Goal: Information Seeking & Learning: Learn about a topic

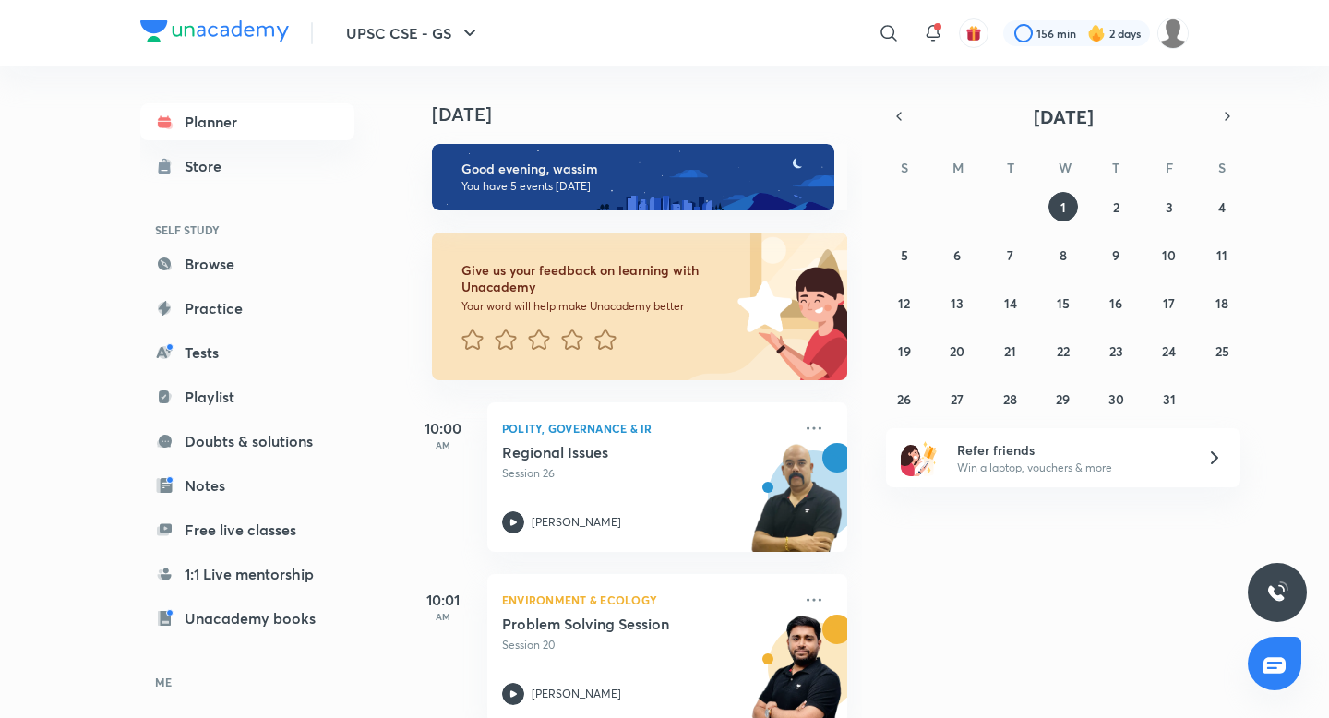
click at [902, 133] on div "October 2025 S M T W T F S 28 29 30 1 2 3 4 5 6 7 8 9 10 11 12 13 14 15 16 17 1…" at bounding box center [1063, 258] width 354 height 310
click at [901, 127] on button "button" at bounding box center [899, 116] width 26 height 26
click at [1053, 302] on button "17" at bounding box center [1064, 303] width 30 height 30
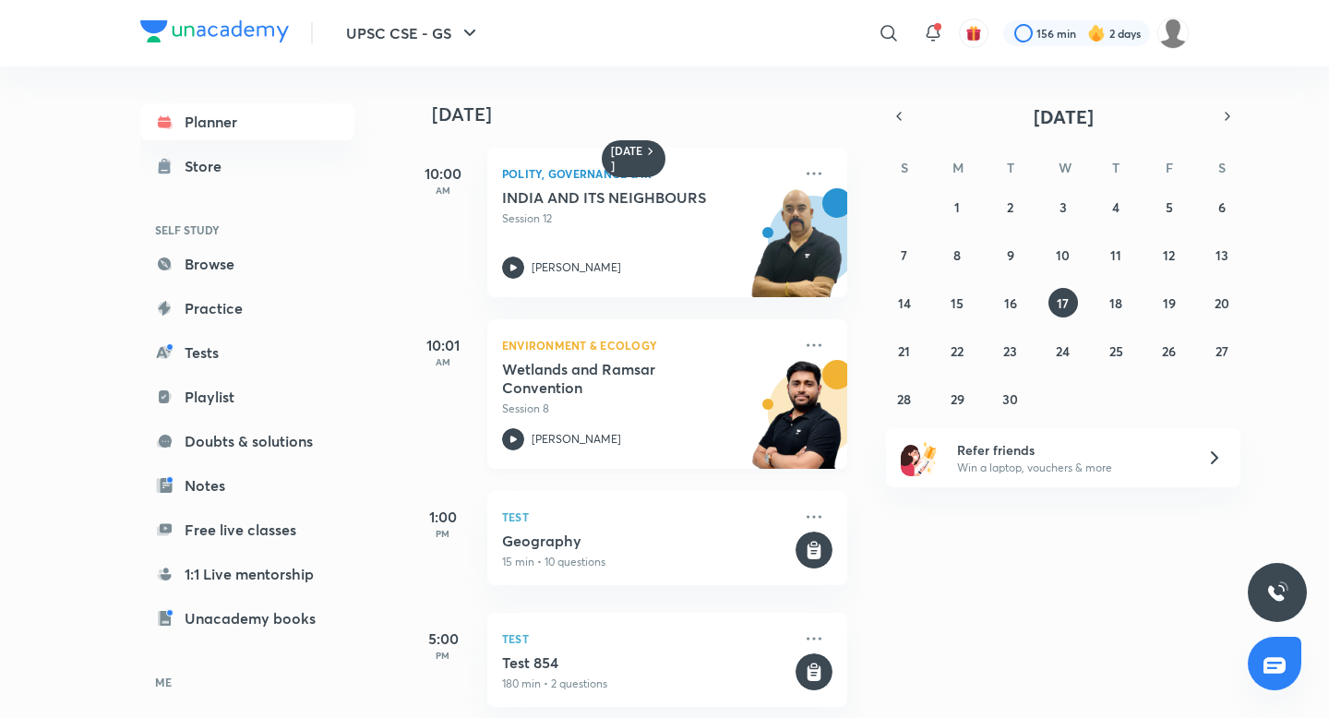
click at [623, 363] on h5 "Wetlands and Ramsar Convention" at bounding box center [617, 378] width 230 height 37
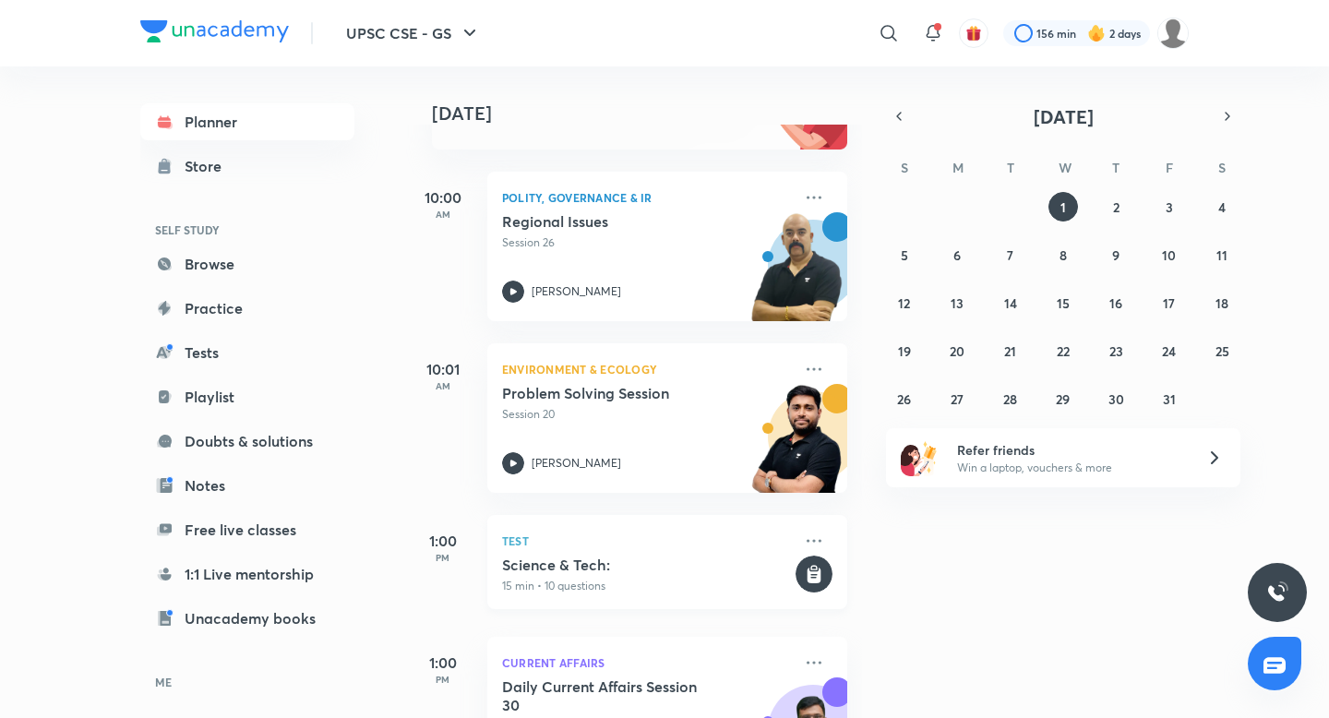
scroll to position [144, 0]
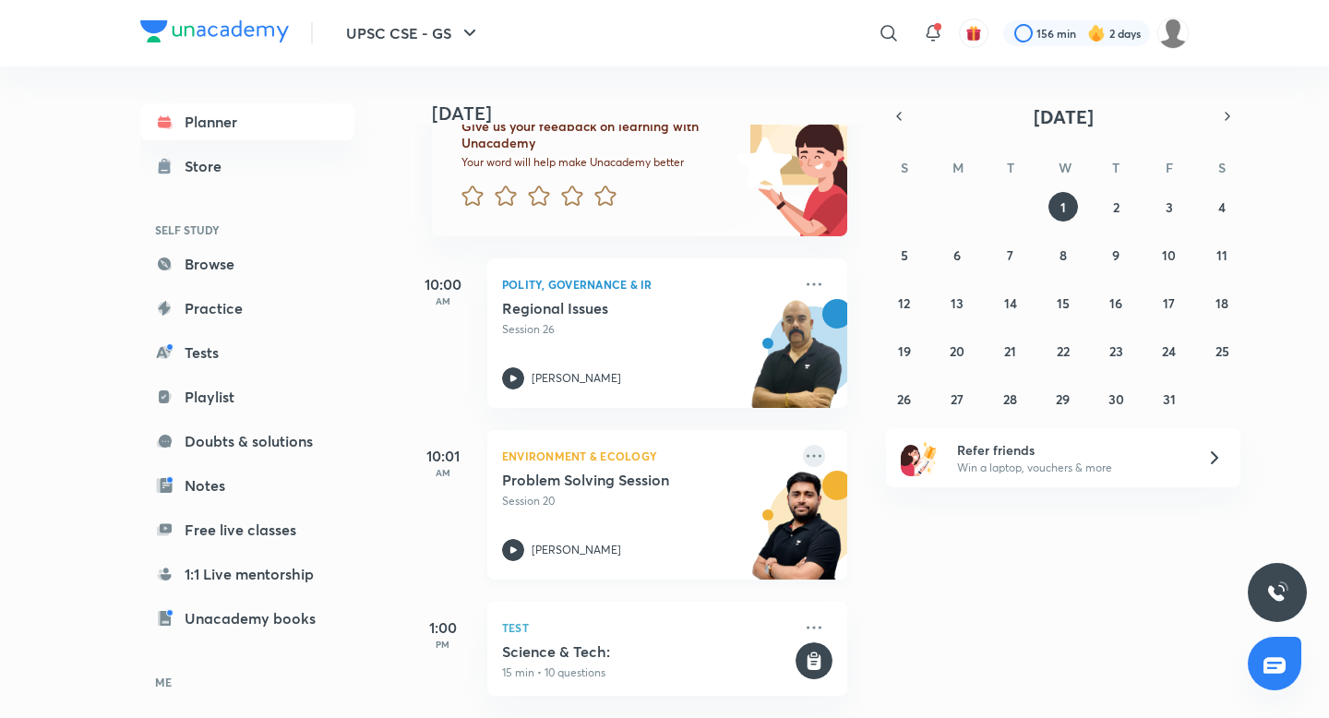
click at [810, 462] on icon at bounding box center [814, 456] width 22 height 22
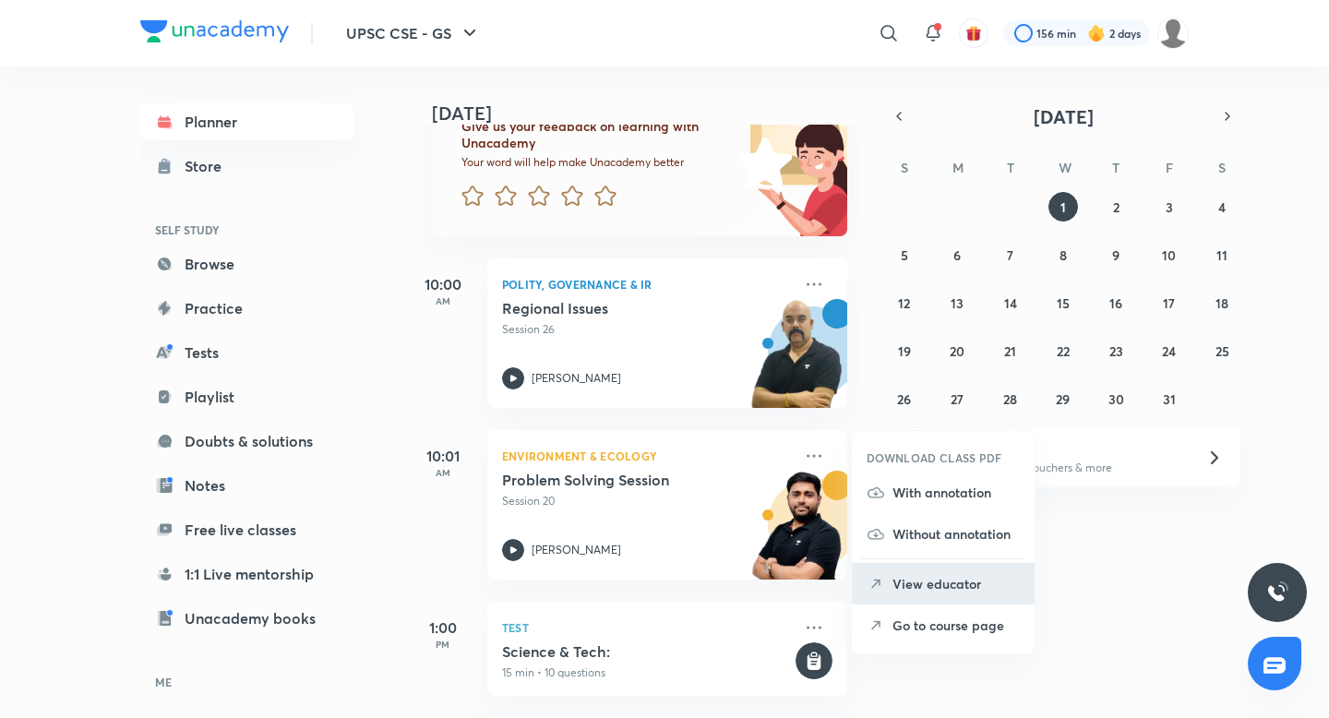
click at [943, 581] on p "View educator" at bounding box center [956, 583] width 127 height 19
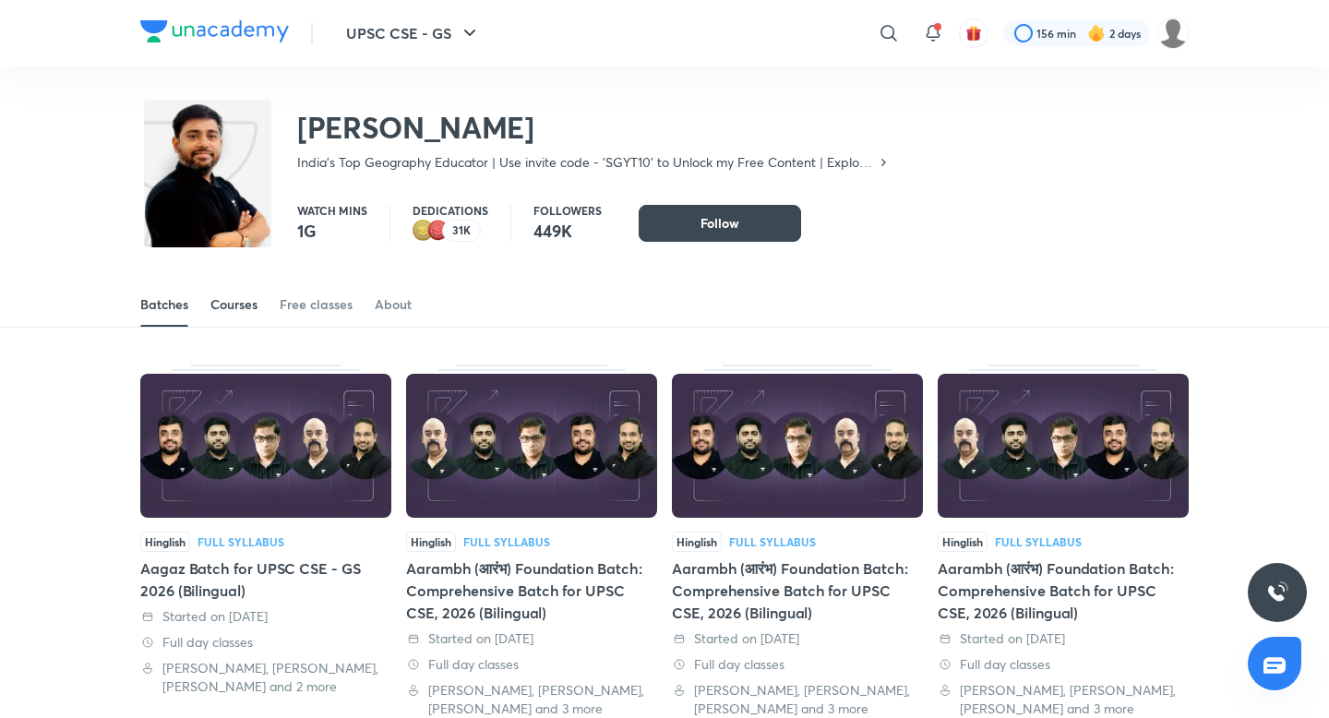
click at [245, 292] on link "Courses" at bounding box center [233, 304] width 47 height 44
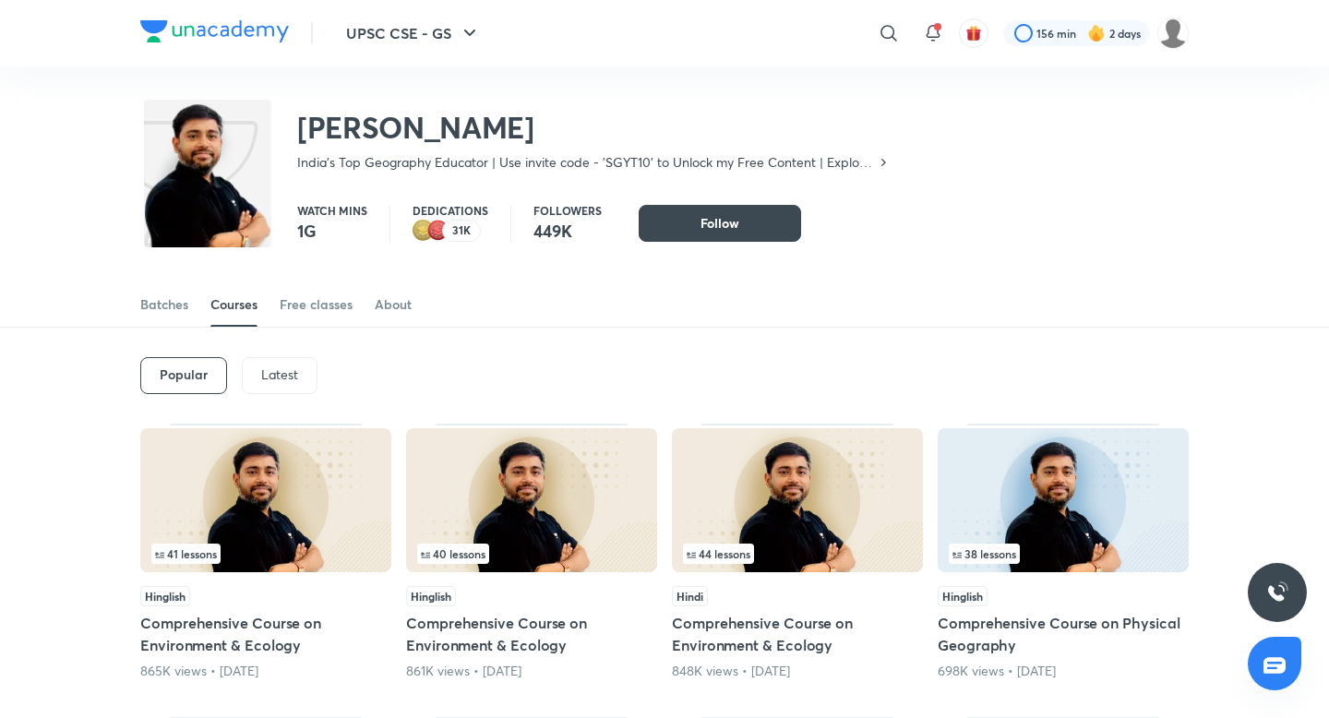
click at [282, 391] on div "Latest" at bounding box center [280, 375] width 76 height 37
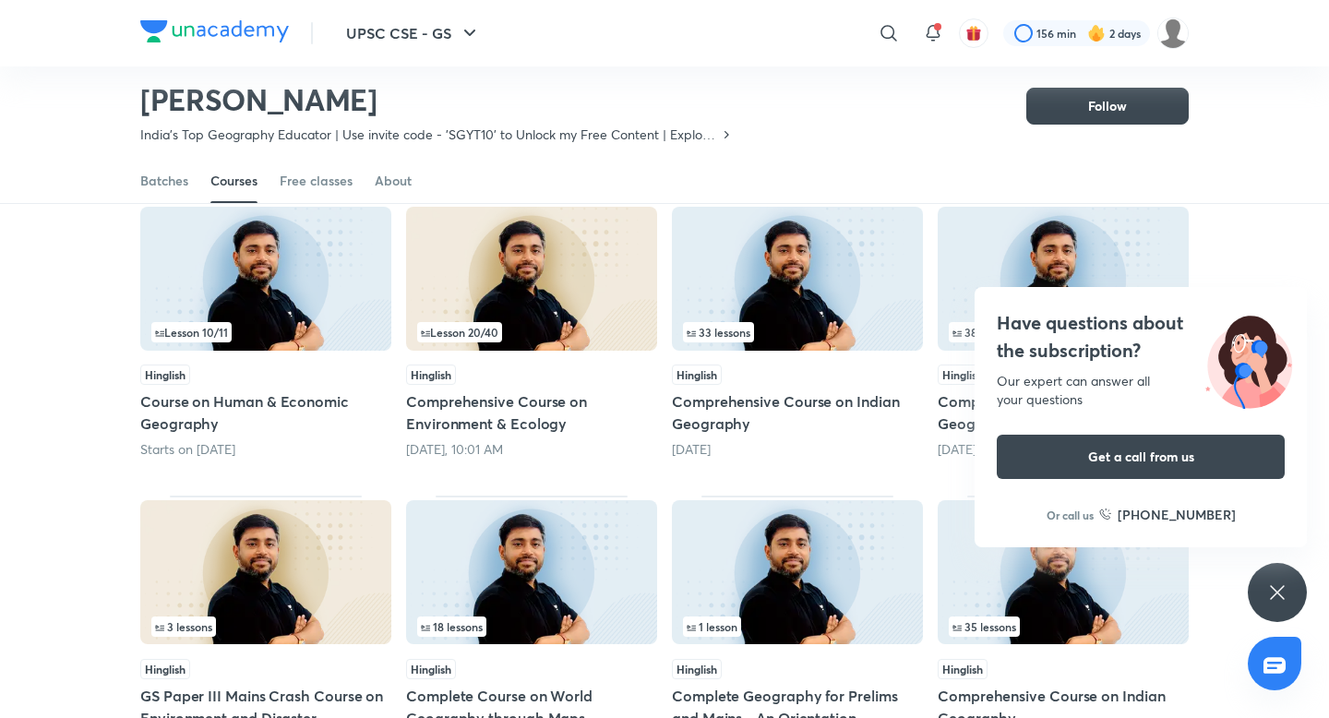
scroll to position [167, 0]
click at [1276, 591] on icon at bounding box center [1277, 592] width 22 height 22
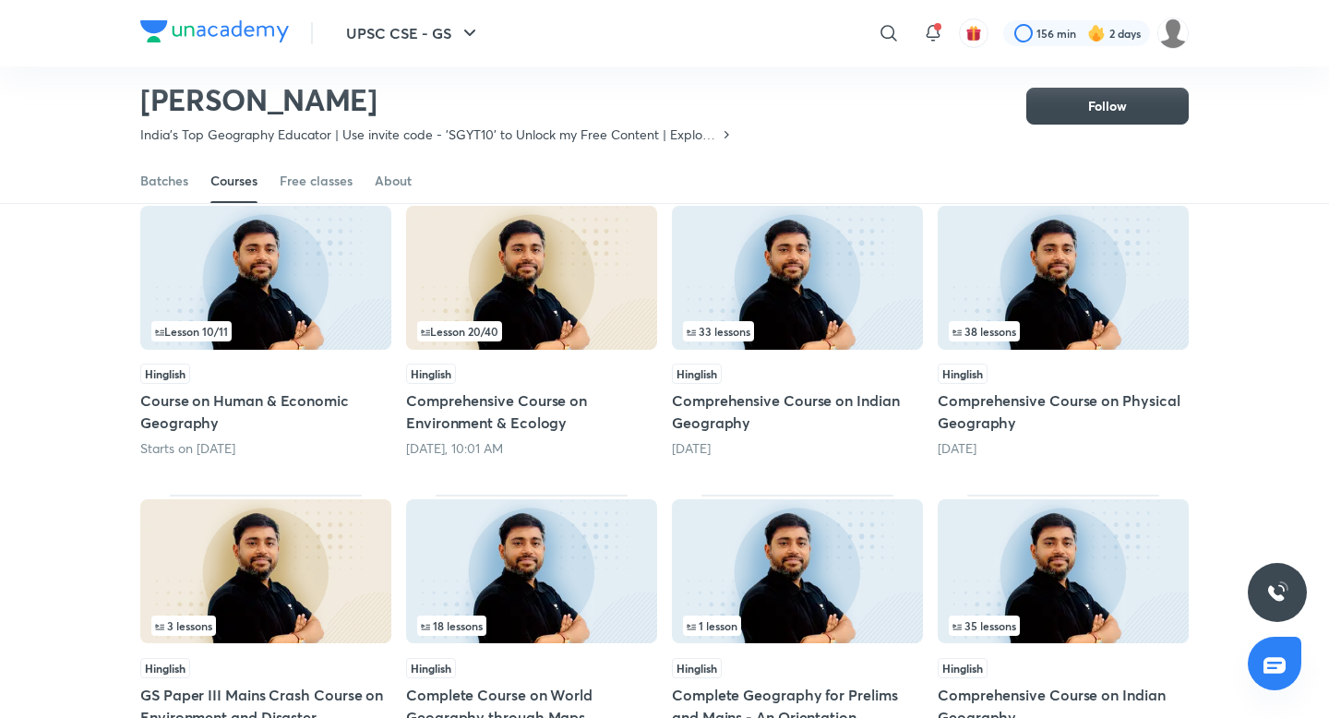
click at [309, 276] on img at bounding box center [265, 278] width 251 height 144
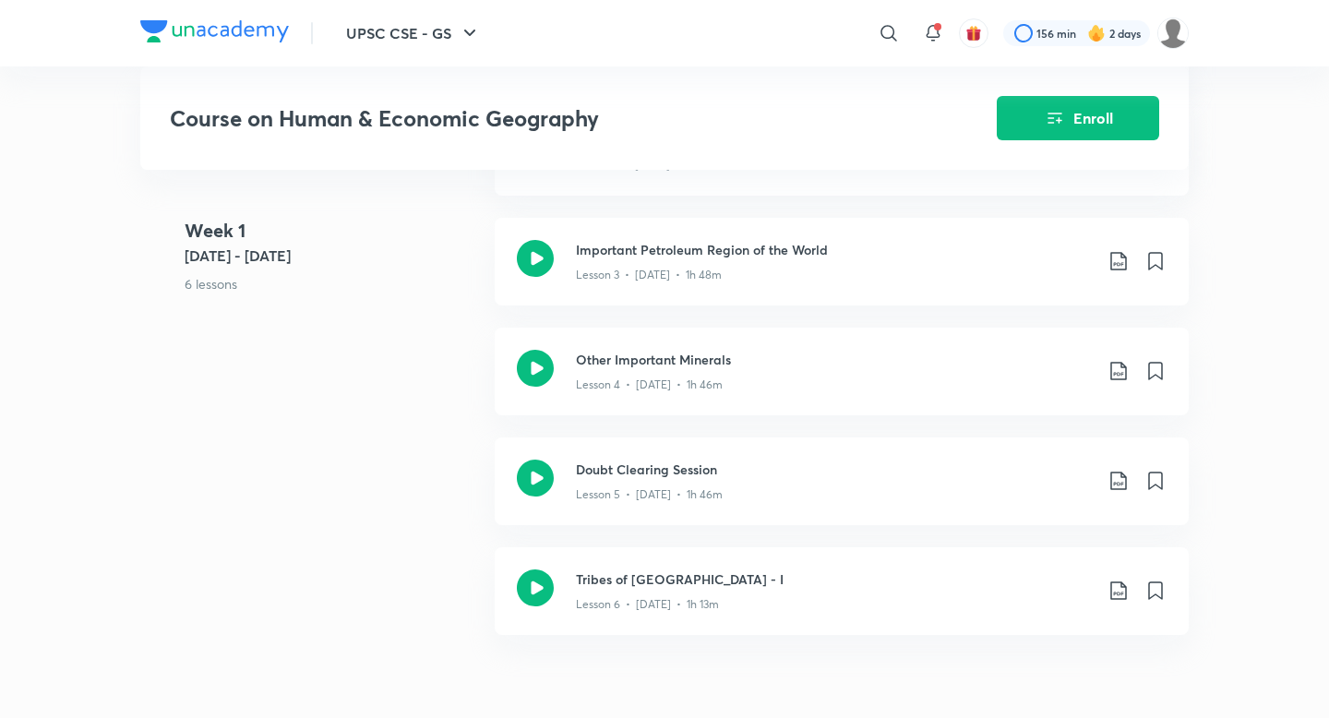
scroll to position [737, 0]
